Goal: Complete application form

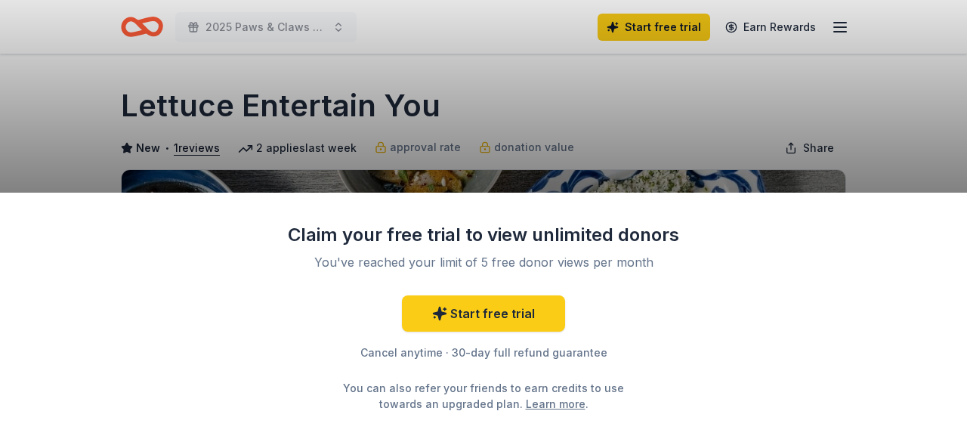
drag, startPoint x: 666, startPoint y: 116, endPoint x: 660, endPoint y: 113, distance: 7.8
click at [666, 119] on div "Claim your free trial to view unlimited donors You've reached your limit of 5 f…" at bounding box center [483, 221] width 967 height 442
click at [210, 25] on div "Claim your free trial to view unlimited donors You've reached your limit of 5 f…" at bounding box center [483, 221] width 967 height 442
click at [526, 406] on link "Learn more" at bounding box center [556, 404] width 60 height 16
drag, startPoint x: 715, startPoint y: 334, endPoint x: 462, endPoint y: 351, distance: 252.9
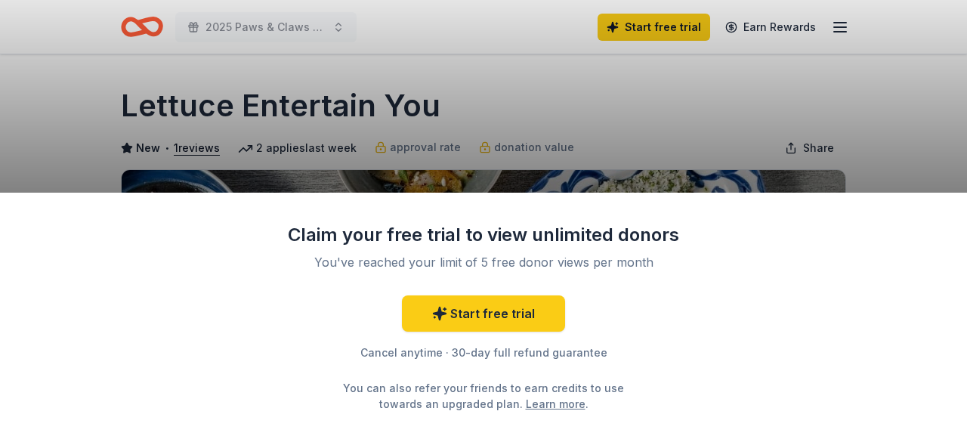
drag, startPoint x: 462, startPoint y: 351, endPoint x: 839, endPoint y: 63, distance: 473.8
click at [849, 77] on div "Claim your free trial to view unlimited donors You've reached your limit of 5 f…" at bounding box center [483, 221] width 967 height 442
click at [840, 22] on div "Claim your free trial to view unlimited donors You've reached your limit of 5 f…" at bounding box center [483, 221] width 967 height 442
click at [381, 149] on div "Claim your free trial to view unlimited donors You've reached your limit of 5 f…" at bounding box center [483, 221] width 967 height 442
drag, startPoint x: 104, startPoint y: 391, endPoint x: 119, endPoint y: 382, distance: 17.2
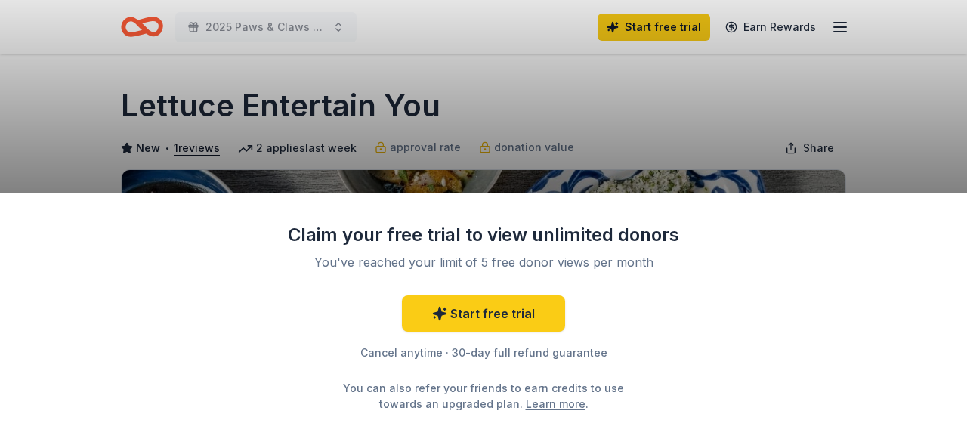
click at [110, 388] on div "Claim your free trial to view unlimited donors You've reached your limit of 5 f…" at bounding box center [483, 317] width 967 height 249
drag, startPoint x: 138, startPoint y: 366, endPoint x: 748, endPoint y: 307, distance: 613.4
click at [753, 307] on div "Claim your free trial to view unlimited donors You've reached your limit of 5 f…" at bounding box center [483, 317] width 967 height 249
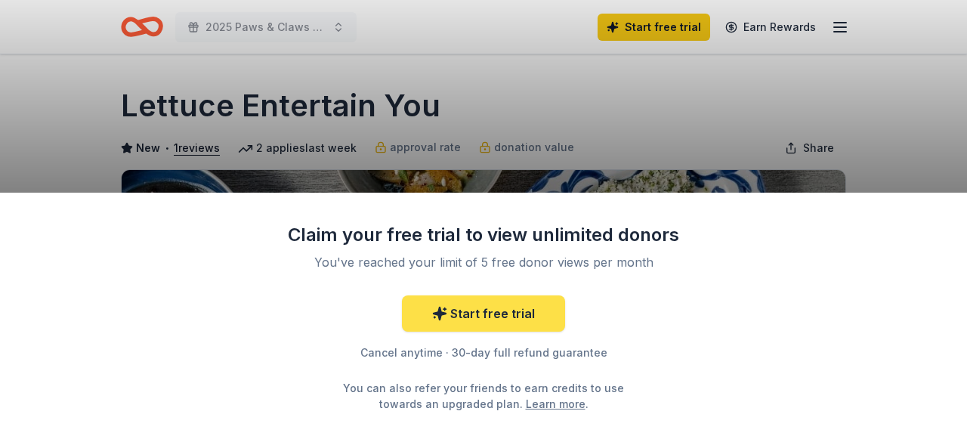
click at [478, 311] on link "Start free trial" at bounding box center [483, 313] width 163 height 36
click at [478, 319] on link "Start free trial" at bounding box center [483, 313] width 163 height 36
click at [499, 317] on link "Start free trial" at bounding box center [483, 313] width 163 height 36
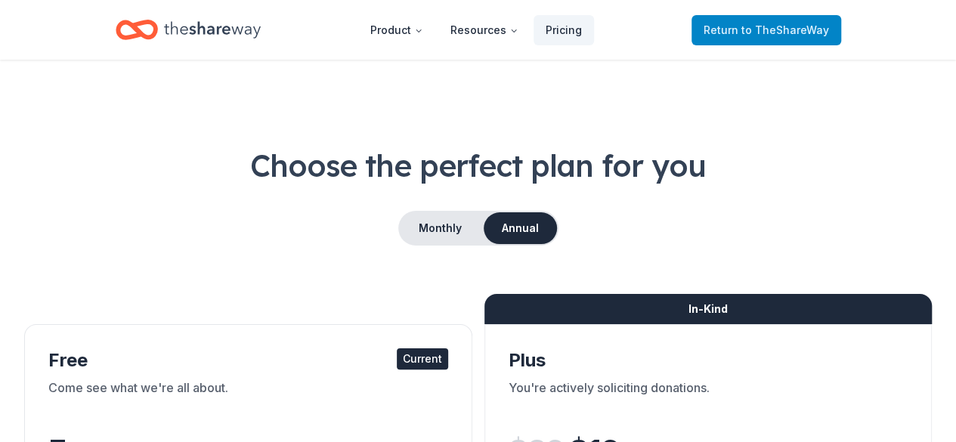
click at [774, 32] on span "to TheShareWay" at bounding box center [785, 29] width 88 height 13
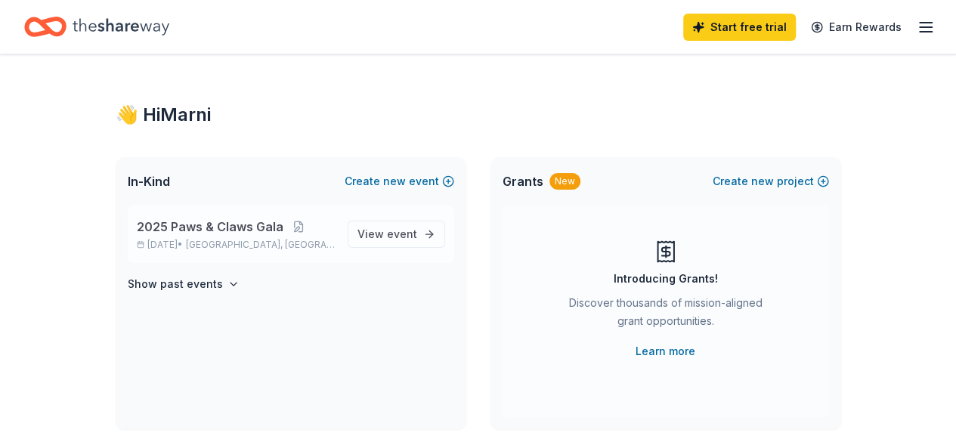
click at [212, 233] on span "2025 Paws & Claws Gala" at bounding box center [210, 227] width 147 height 18
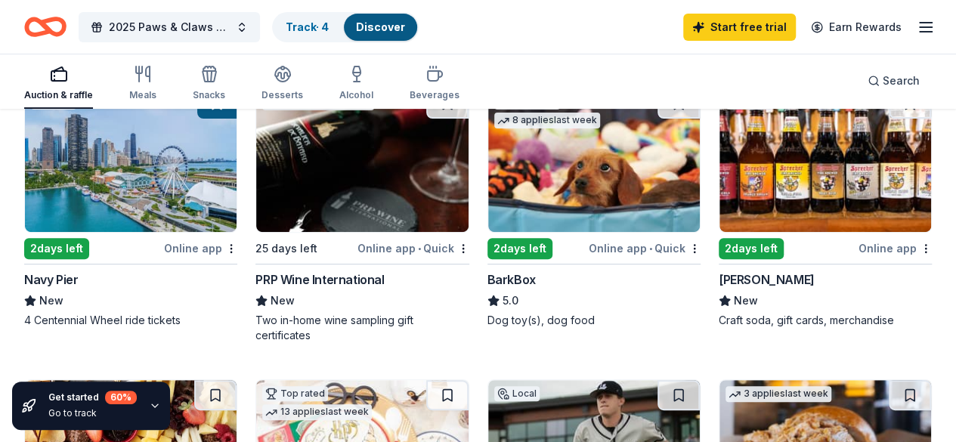
scroll to position [195, 0]
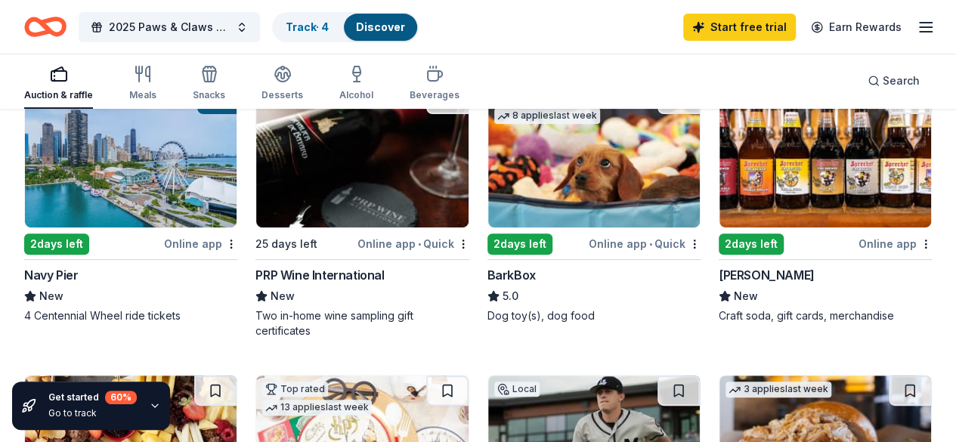
click at [164, 237] on div "Online app" at bounding box center [200, 243] width 73 height 19
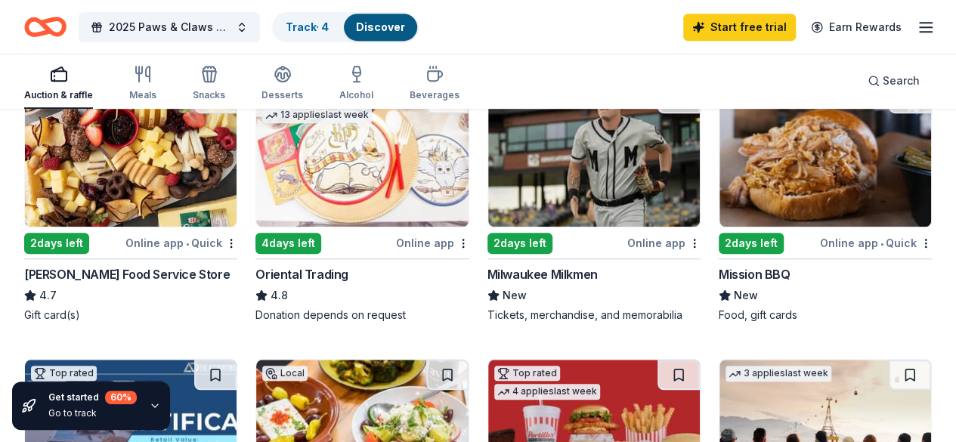
scroll to position [0, 0]
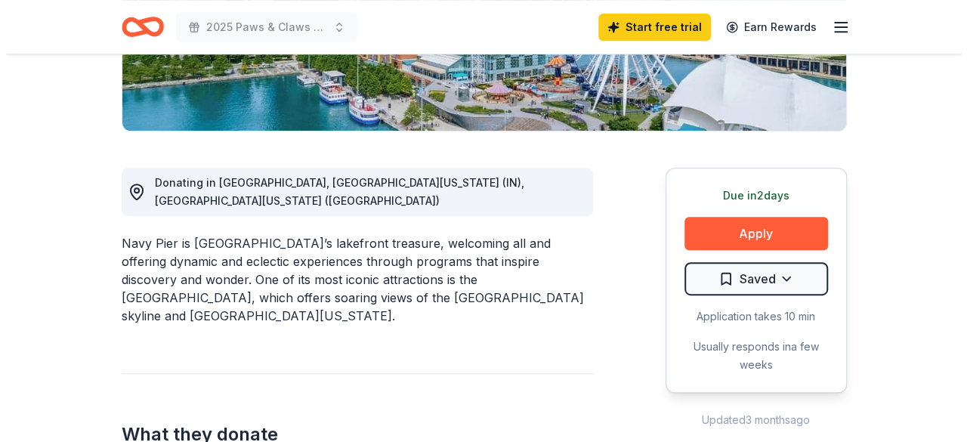
scroll to position [363, 0]
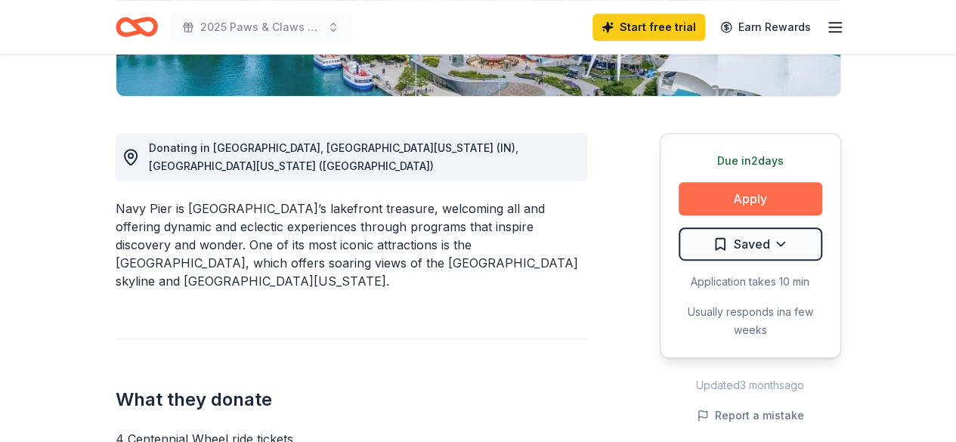
click at [772, 197] on button "Apply" at bounding box center [751, 198] width 144 height 33
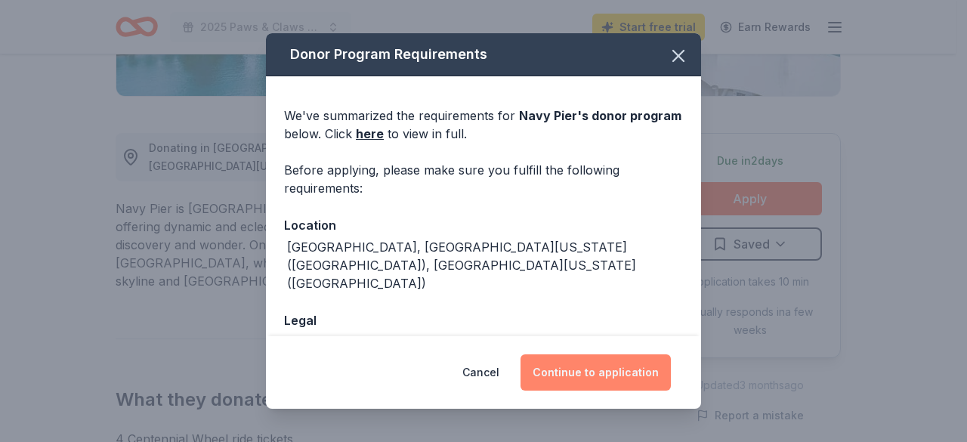
click at [608, 368] on button "Continue to application" at bounding box center [596, 372] width 150 height 36
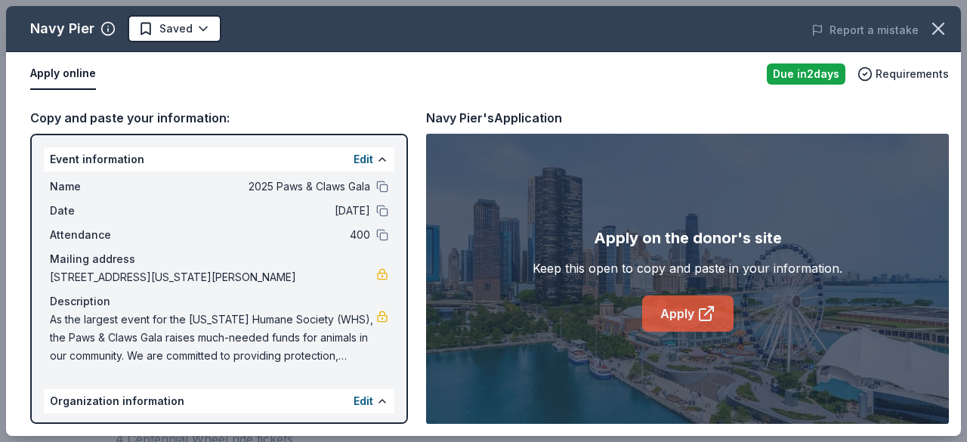
click at [678, 308] on link "Apply" at bounding box center [687, 313] width 91 height 36
